Goal: Task Accomplishment & Management: Complete application form

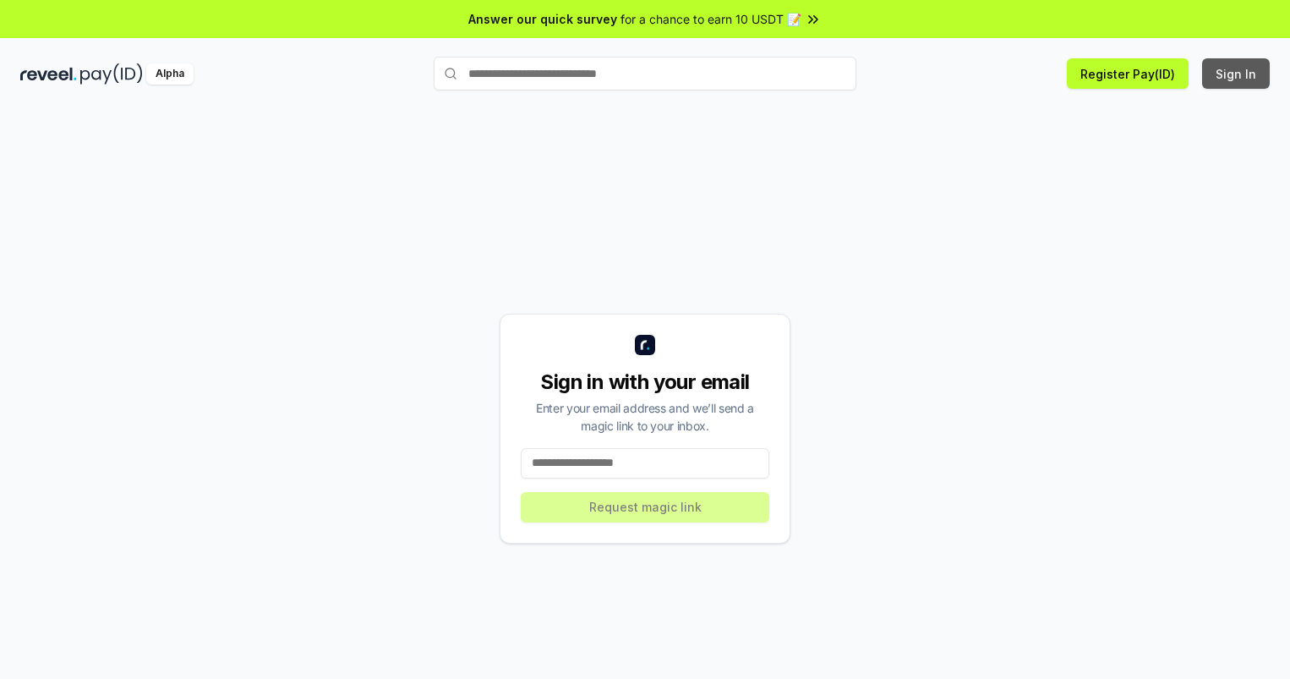
click at [1237, 74] on button "Sign In" at bounding box center [1236, 73] width 68 height 30
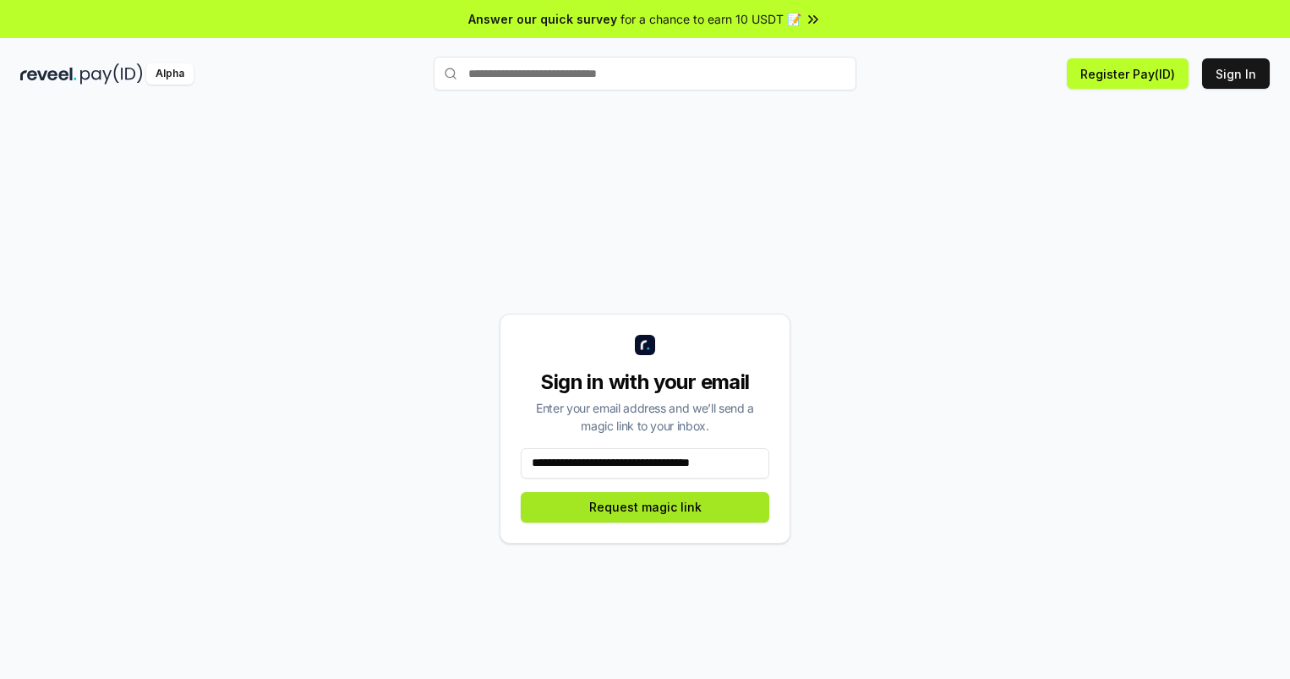
type input "**********"
click at [645, 506] on button "Request magic link" at bounding box center [645, 507] width 249 height 30
